Goal: Task Accomplishment & Management: Manage account settings

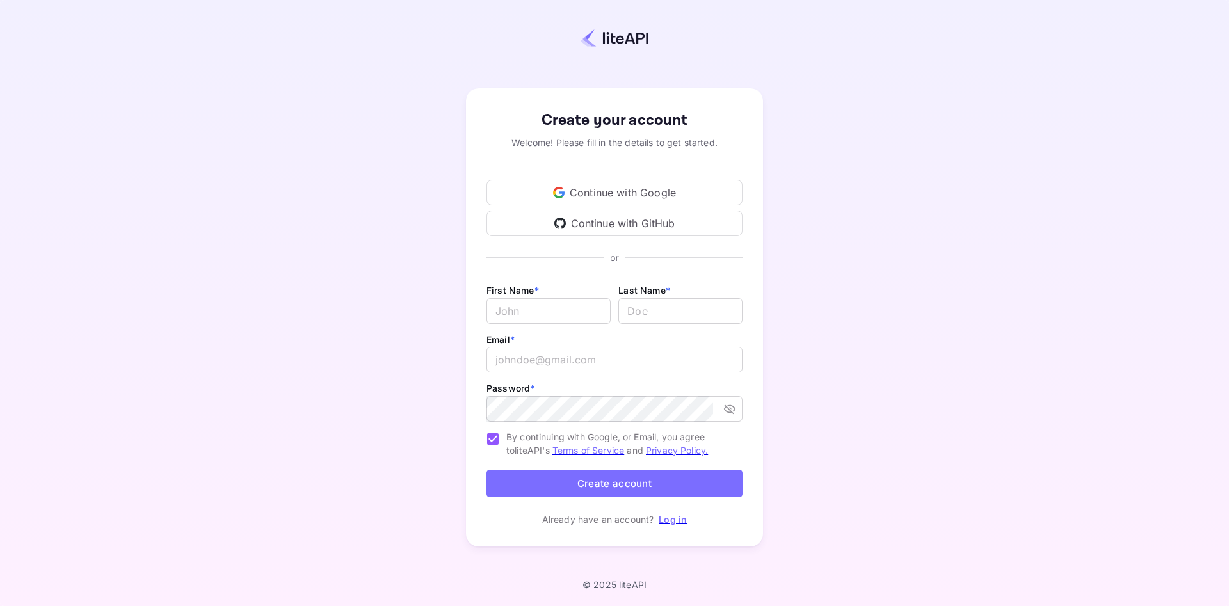
click at [574, 184] on div "Continue with Google" at bounding box center [614, 193] width 256 height 26
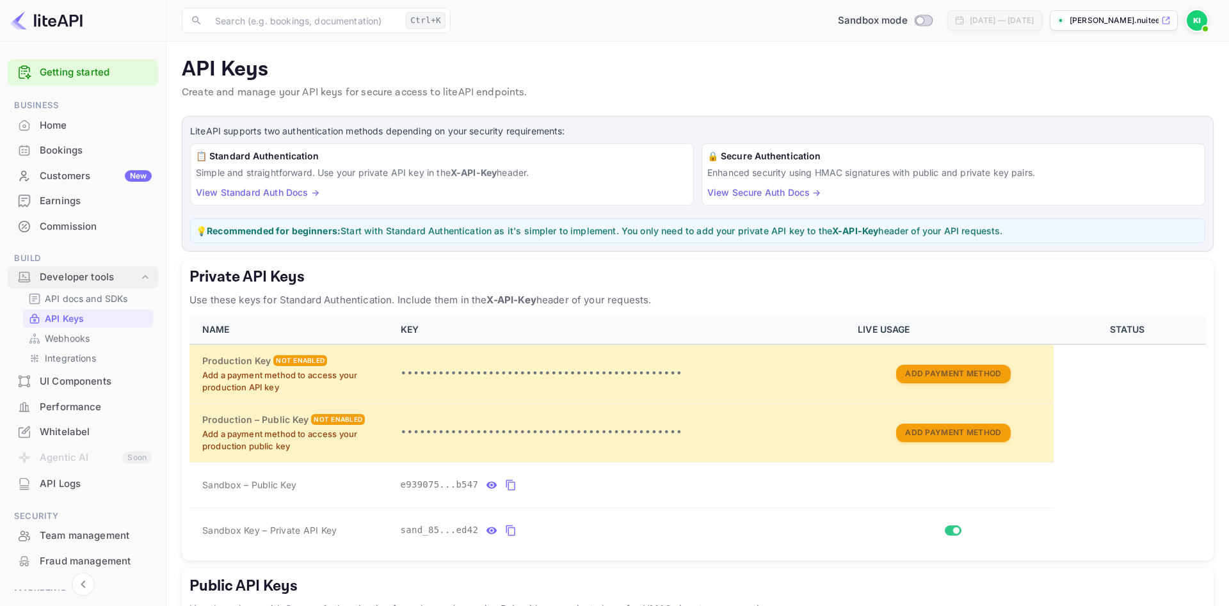
click at [56, 283] on div "Developer tools" at bounding box center [89, 277] width 99 height 15
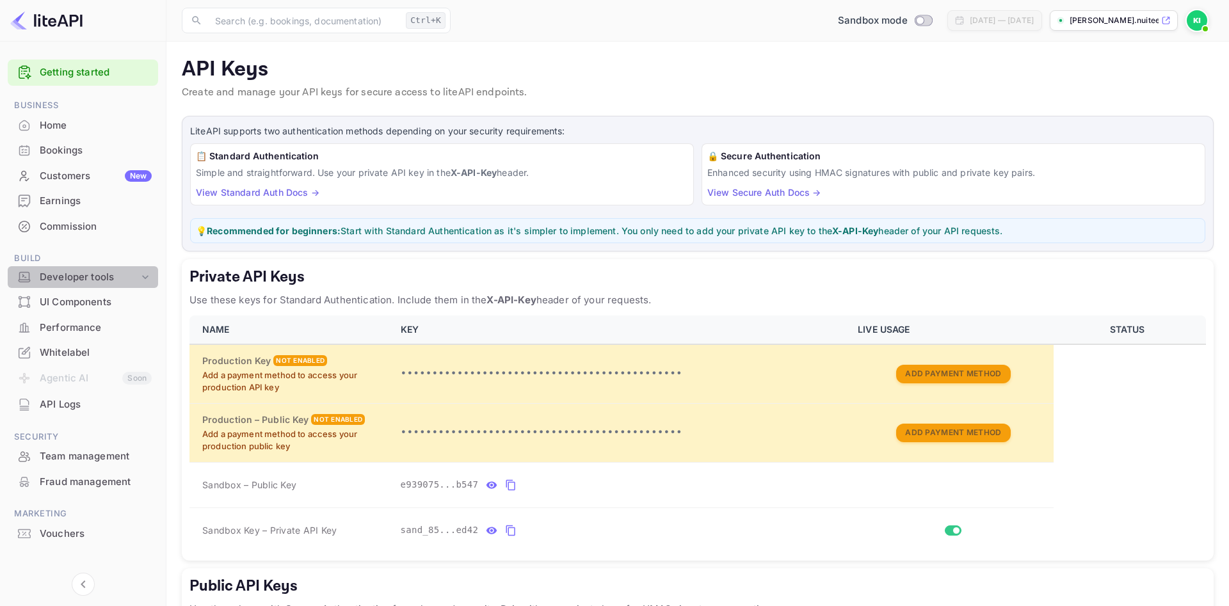
click at [56, 283] on div "Developer tools" at bounding box center [89, 277] width 99 height 15
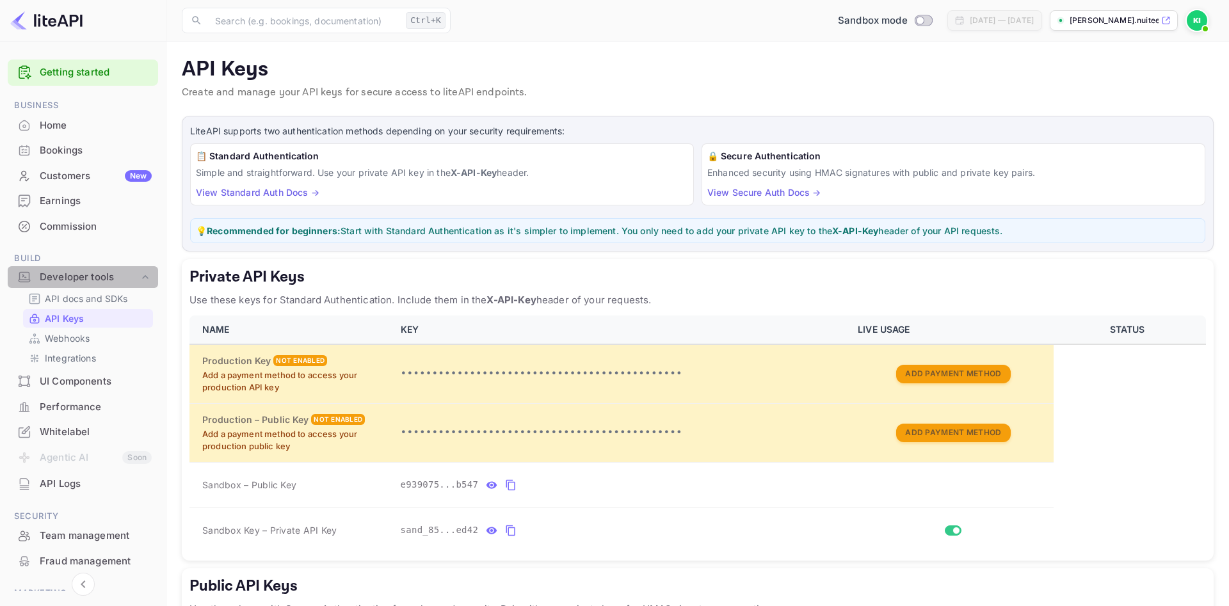
click at [56, 283] on div "Developer tools" at bounding box center [89, 277] width 99 height 15
click at [58, 379] on div "UI Components" at bounding box center [96, 381] width 112 height 15
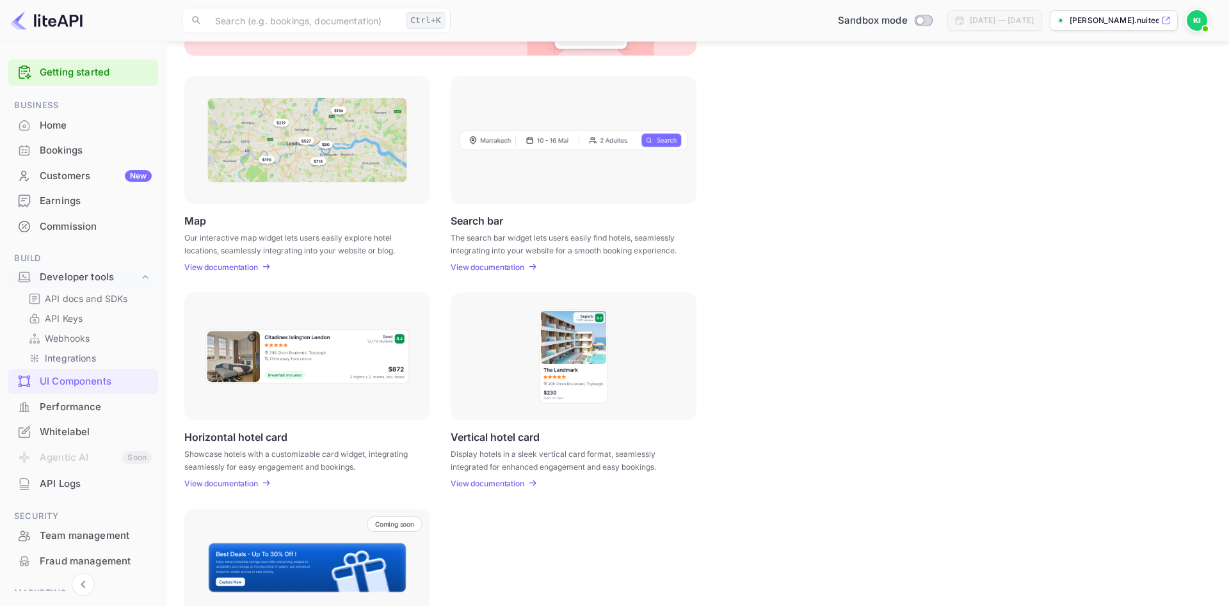
scroll to position [257, 0]
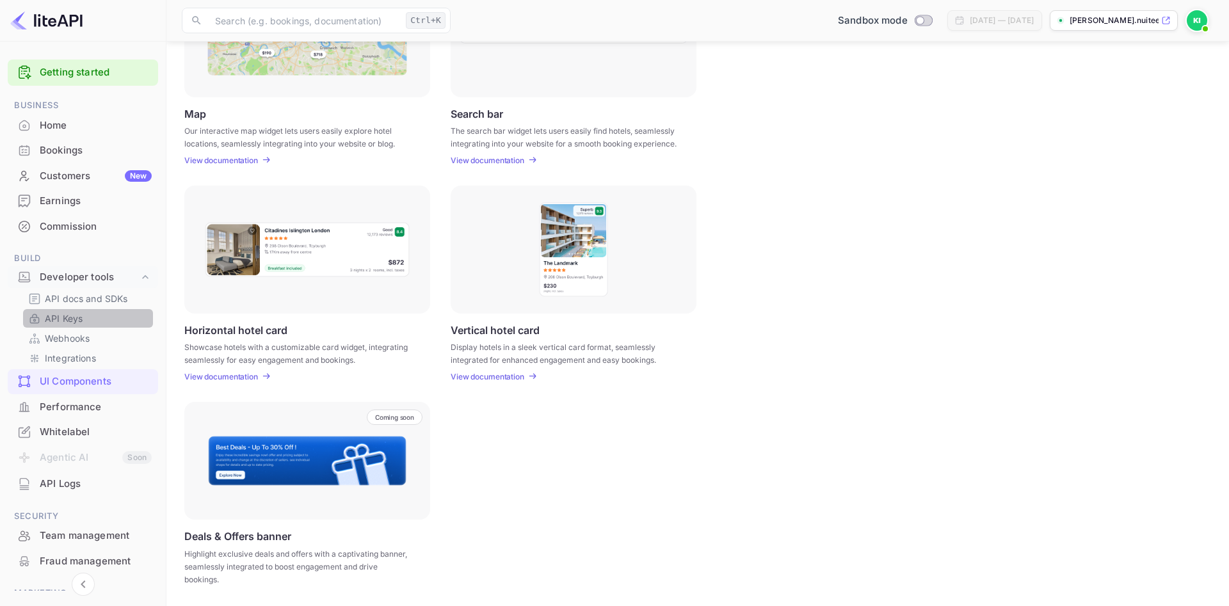
click at [68, 319] on p "API Keys" at bounding box center [64, 318] width 38 height 13
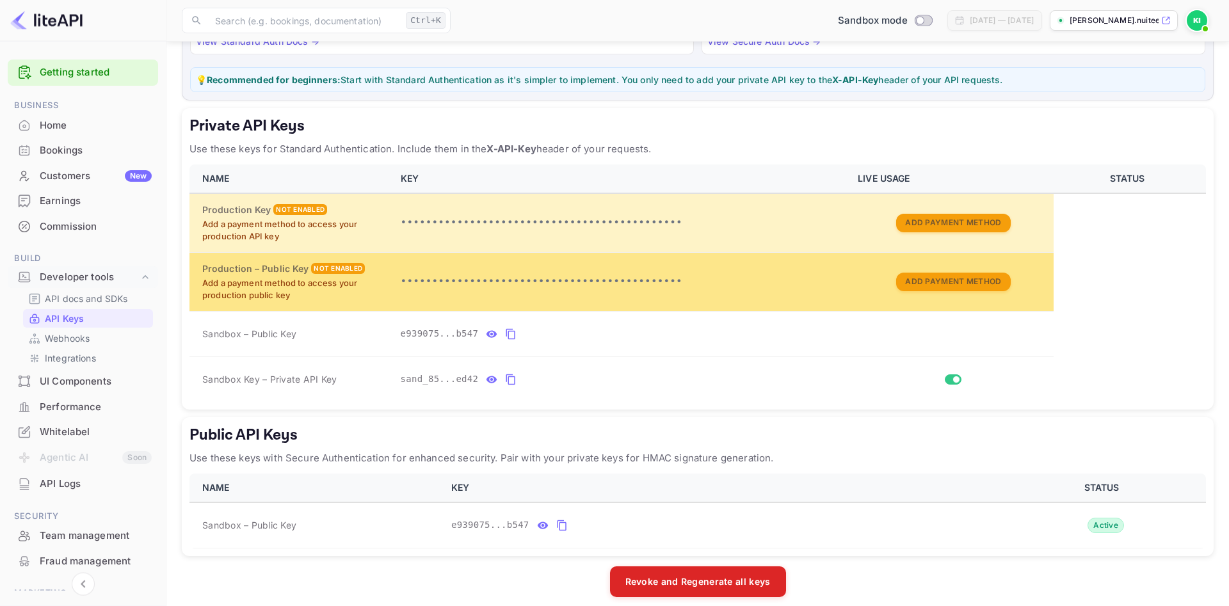
scroll to position [163, 0]
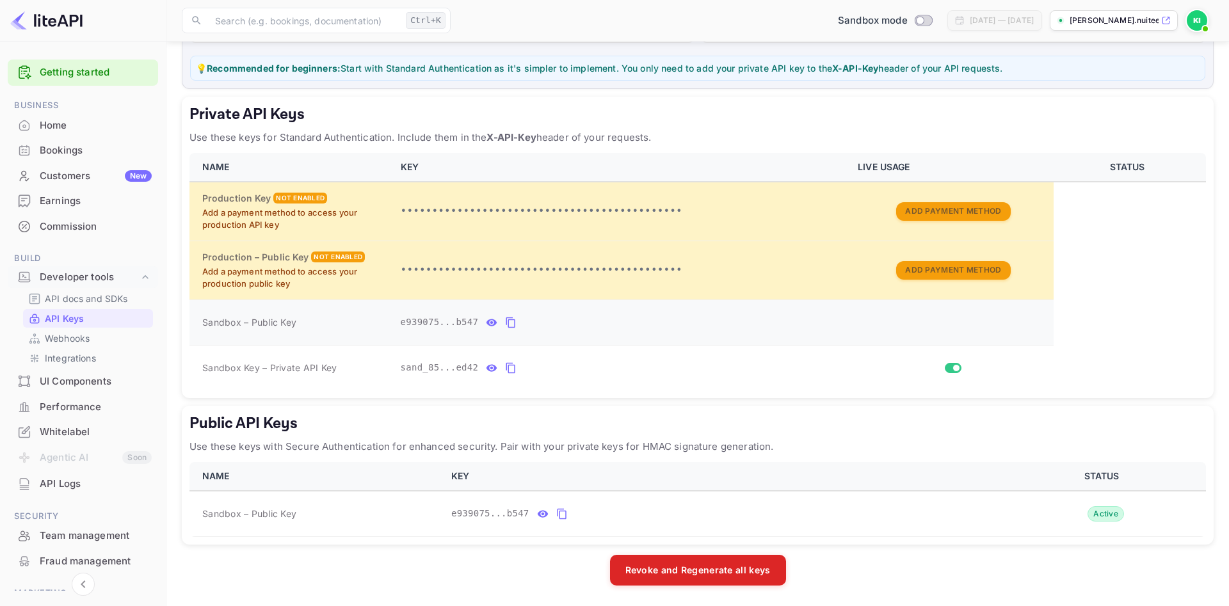
click at [505, 323] on icon "private api keys table" at bounding box center [511, 322] width 12 height 15
click at [556, 513] on icon "public api keys table" at bounding box center [562, 513] width 12 height 15
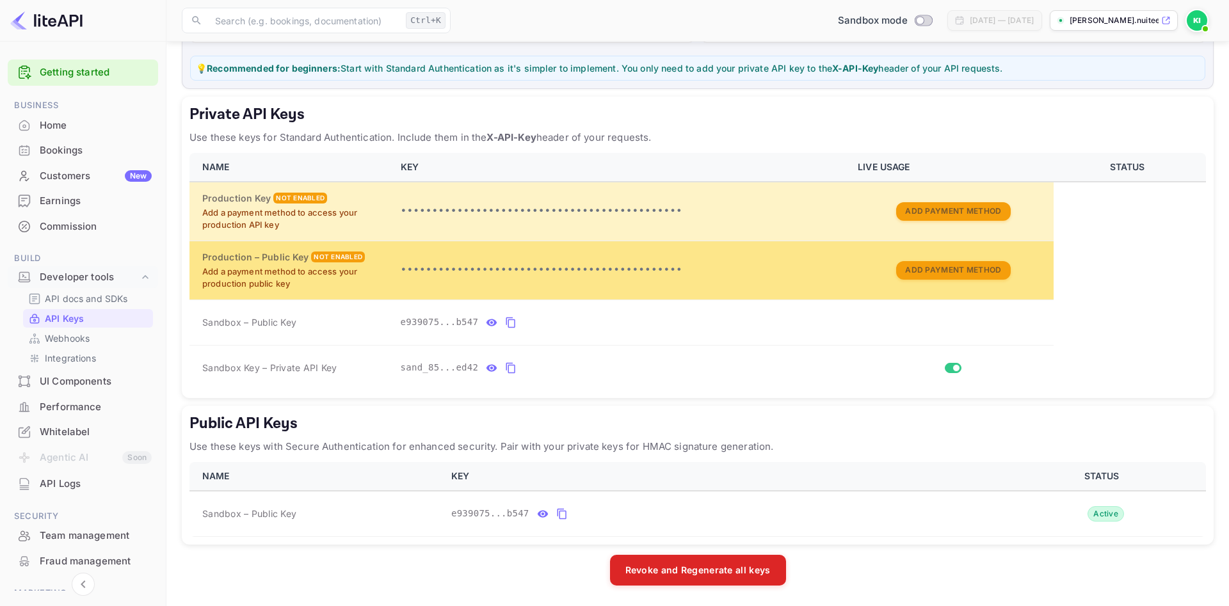
scroll to position [0, 0]
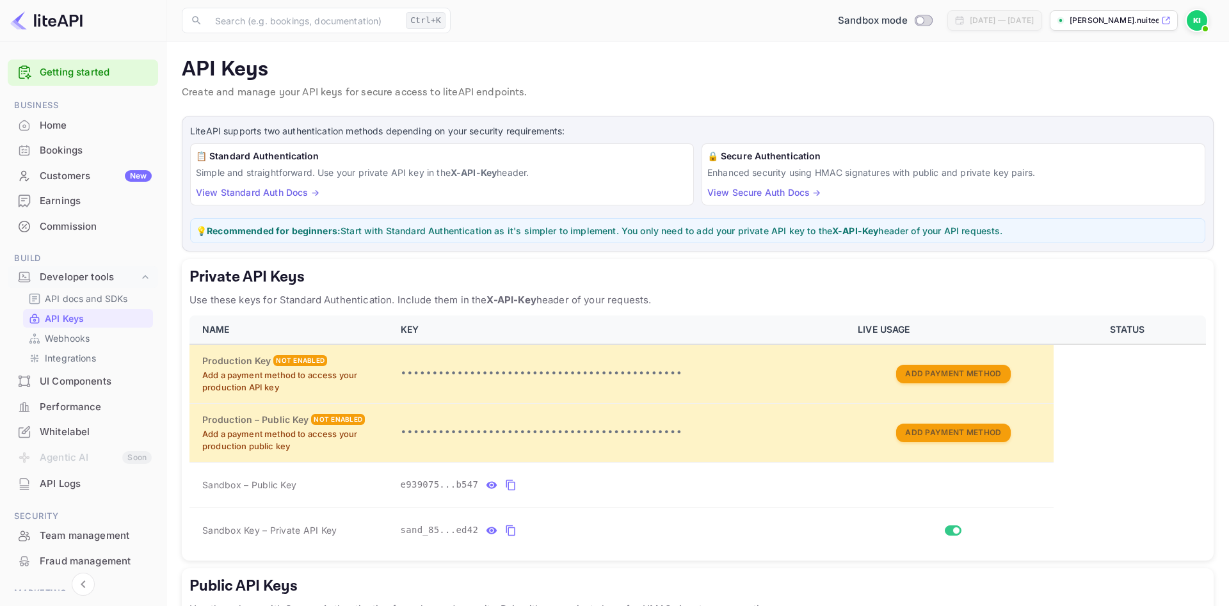
click at [262, 192] on link "View Standard Auth Docs →" at bounding box center [258, 192] width 124 height 11
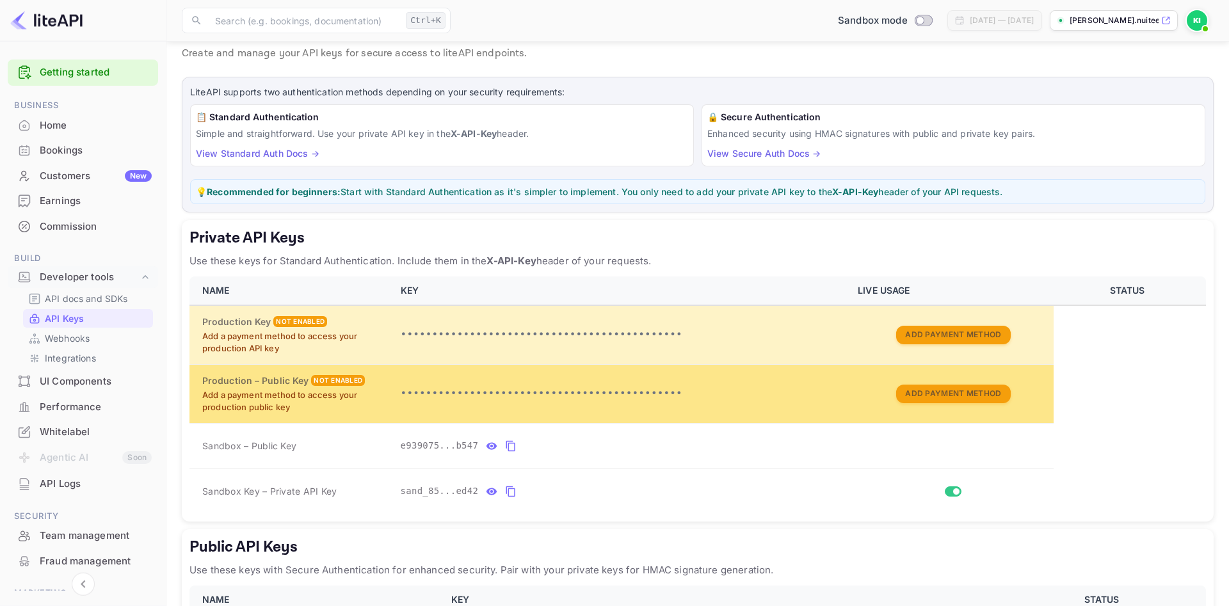
scroll to position [40, 0]
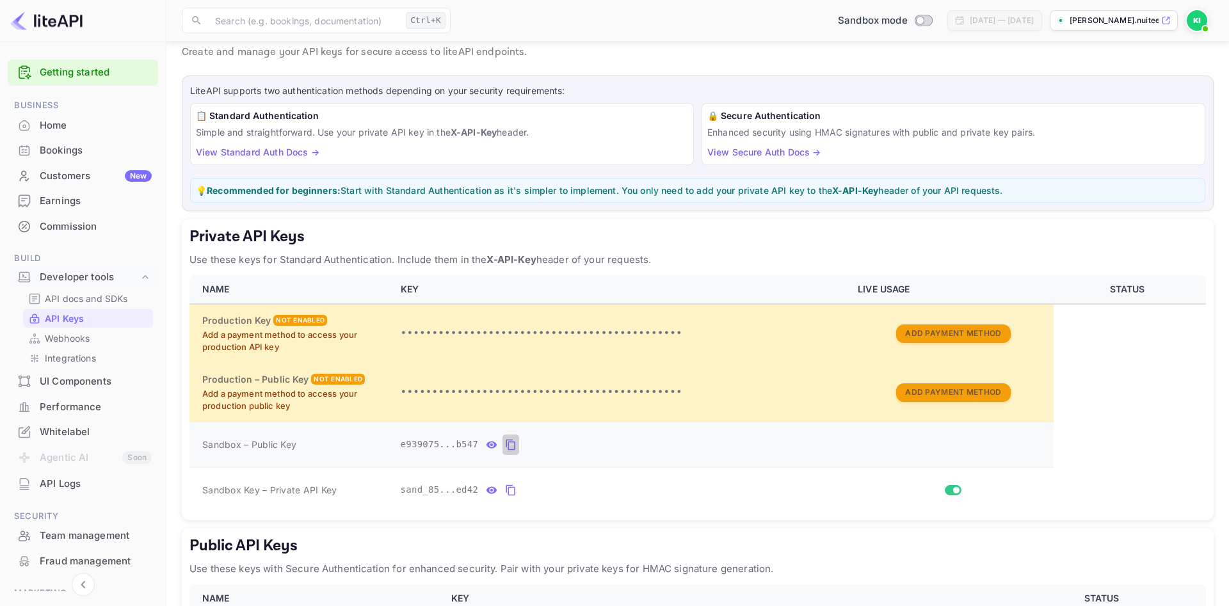
click at [506, 445] on icon "private api keys table" at bounding box center [511, 444] width 12 height 15
click at [505, 442] on icon "private api keys table" at bounding box center [511, 444] width 12 height 15
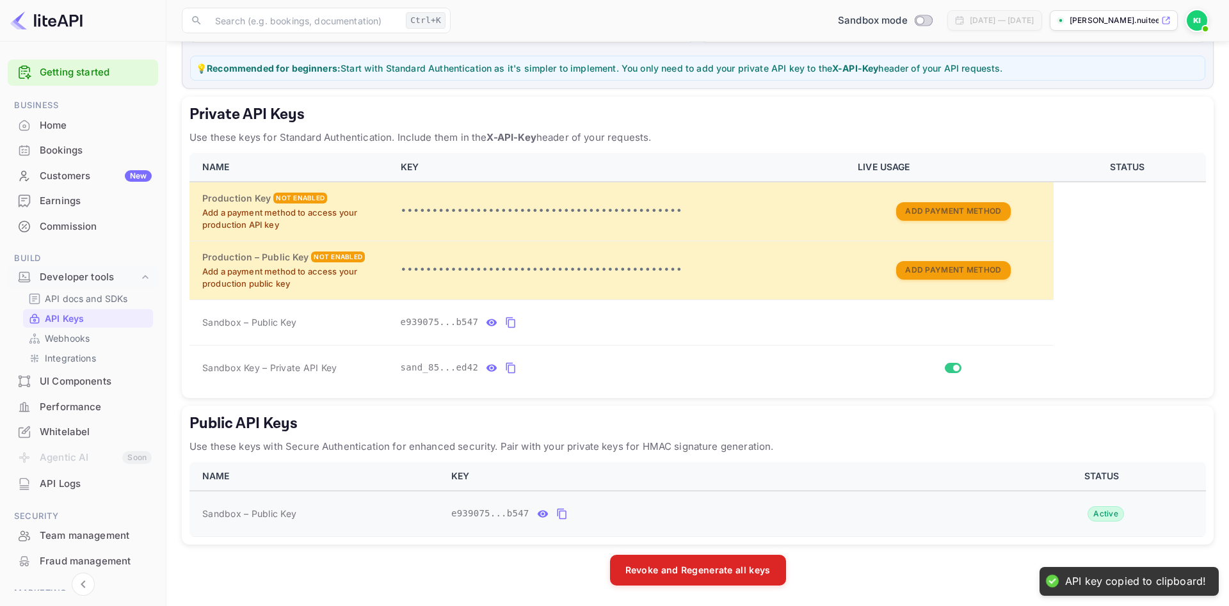
click at [556, 519] on icon "public api keys table" at bounding box center [562, 513] width 12 height 15
